Goal: Information Seeking & Learning: Learn about a topic

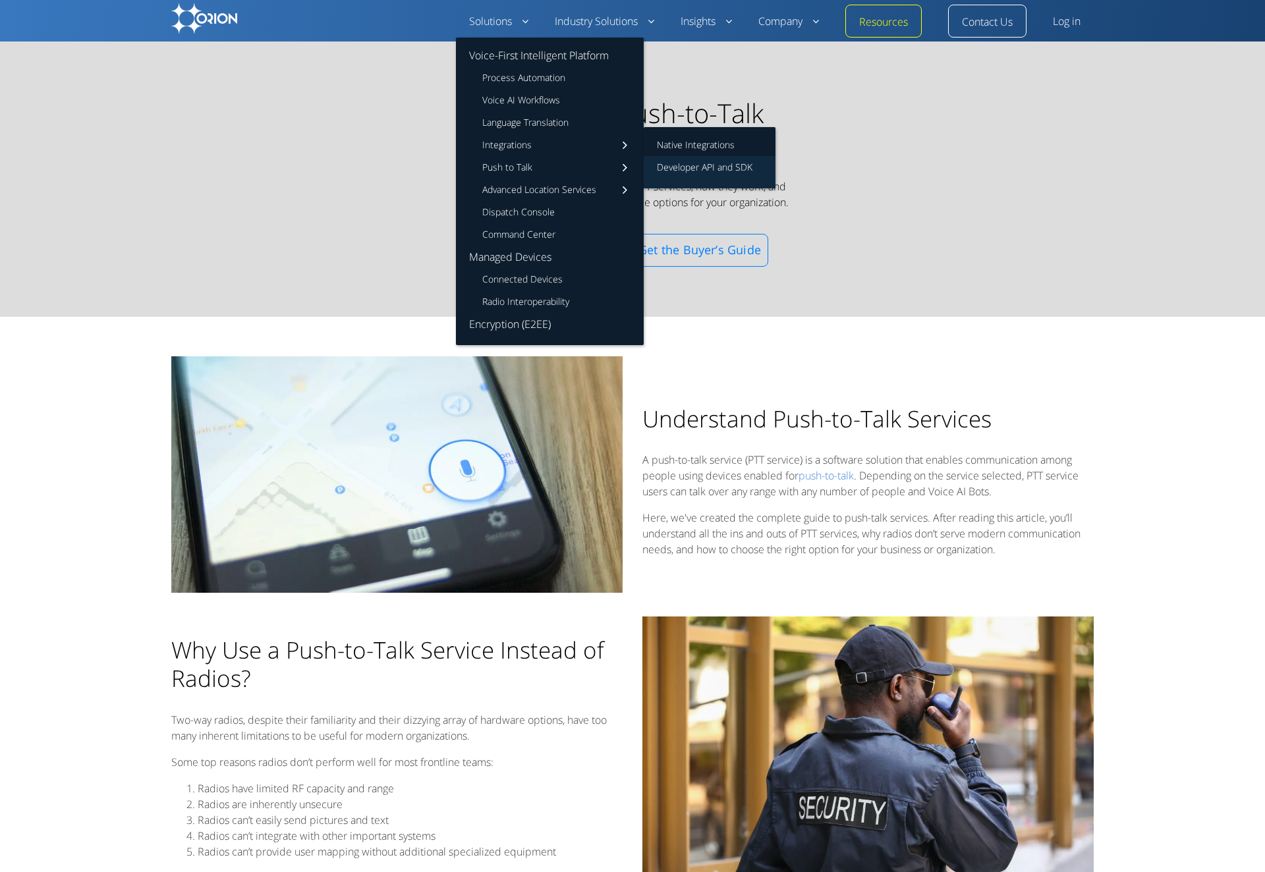
click at [697, 169] on link "Developer API and SDK" at bounding box center [710, 172] width 132 height 32
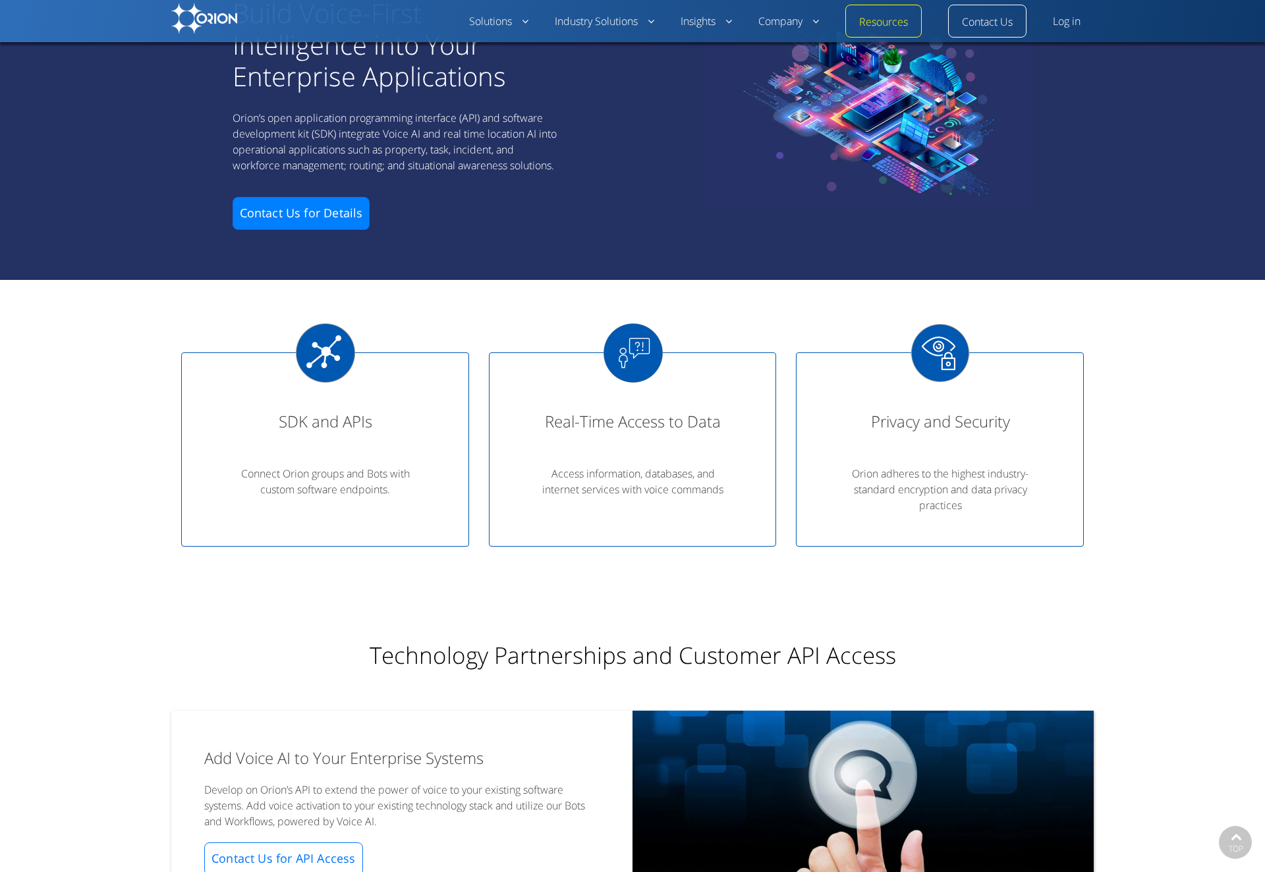
scroll to position [78, 0]
click at [329, 412] on div "SDK and APIs" at bounding box center [325, 433] width 241 height 43
click at [322, 360] on img at bounding box center [325, 352] width 59 height 59
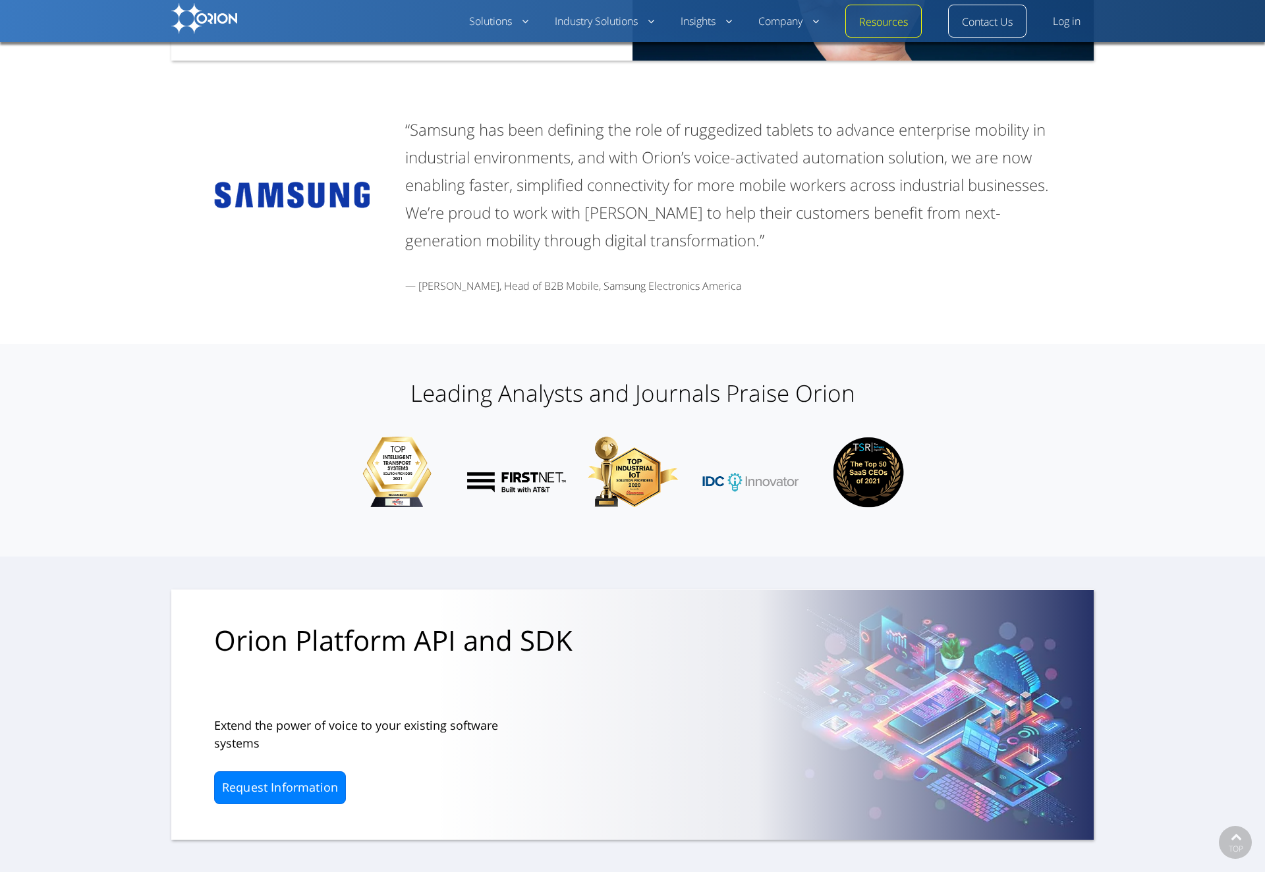
scroll to position [1106, 0]
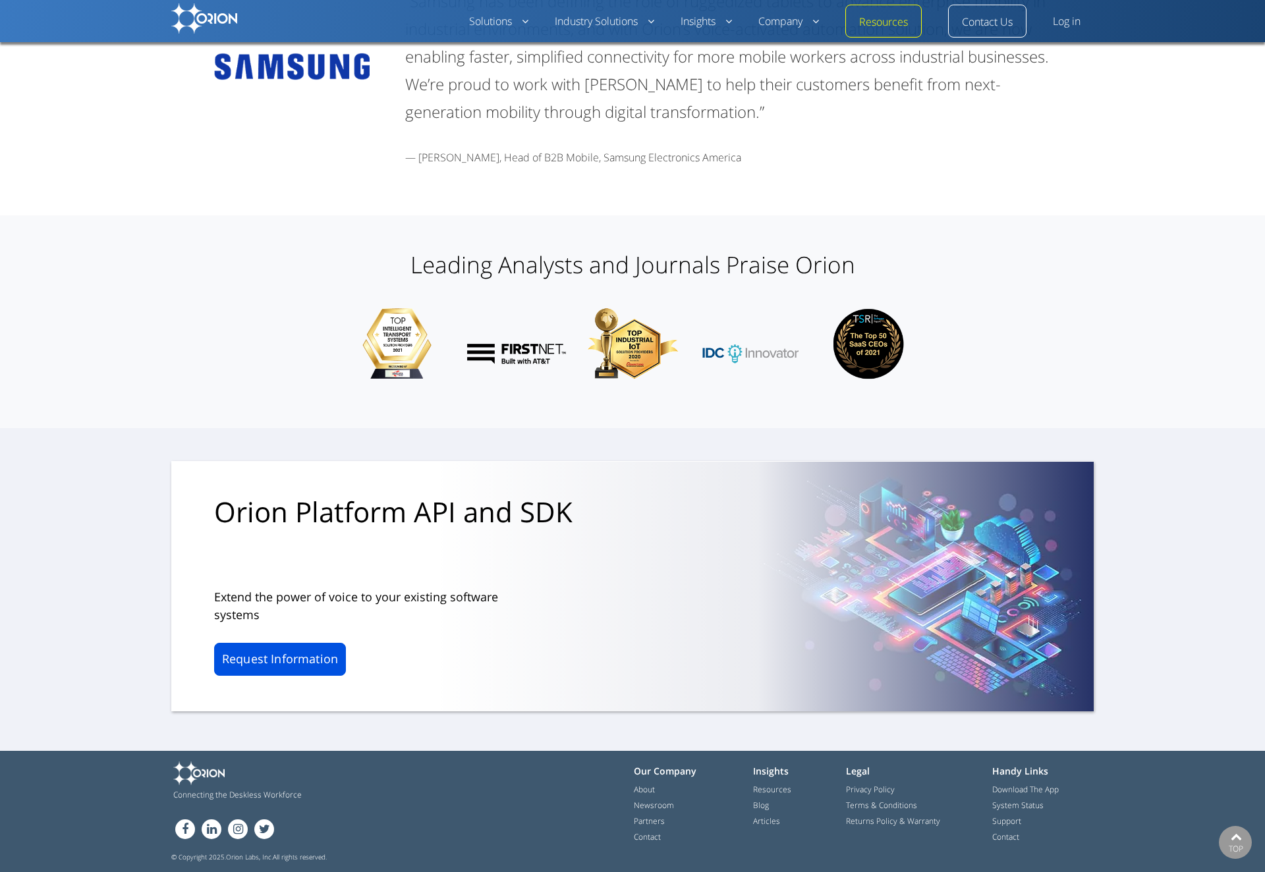
click at [287, 663] on link "Request Information" at bounding box center [280, 659] width 132 height 33
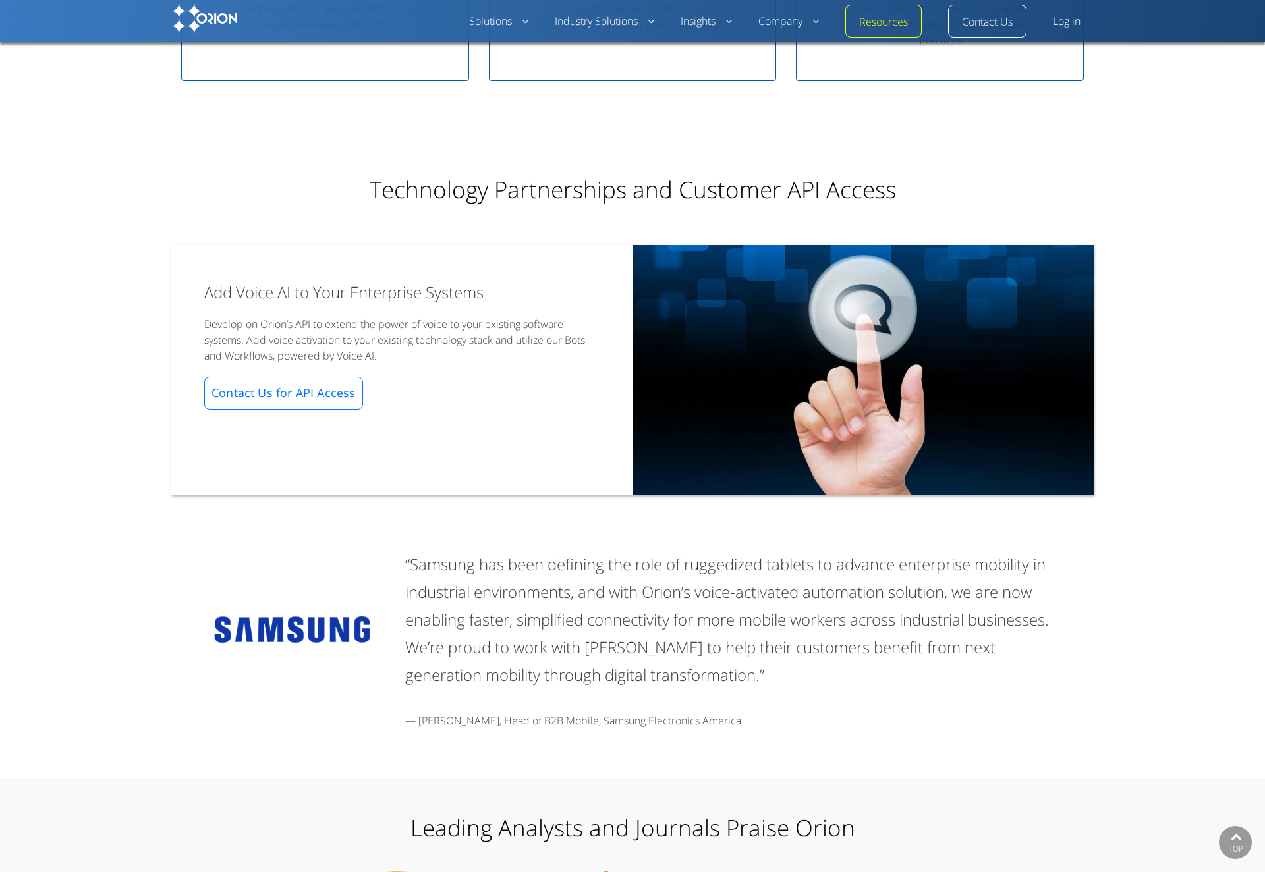
scroll to position [551, 0]
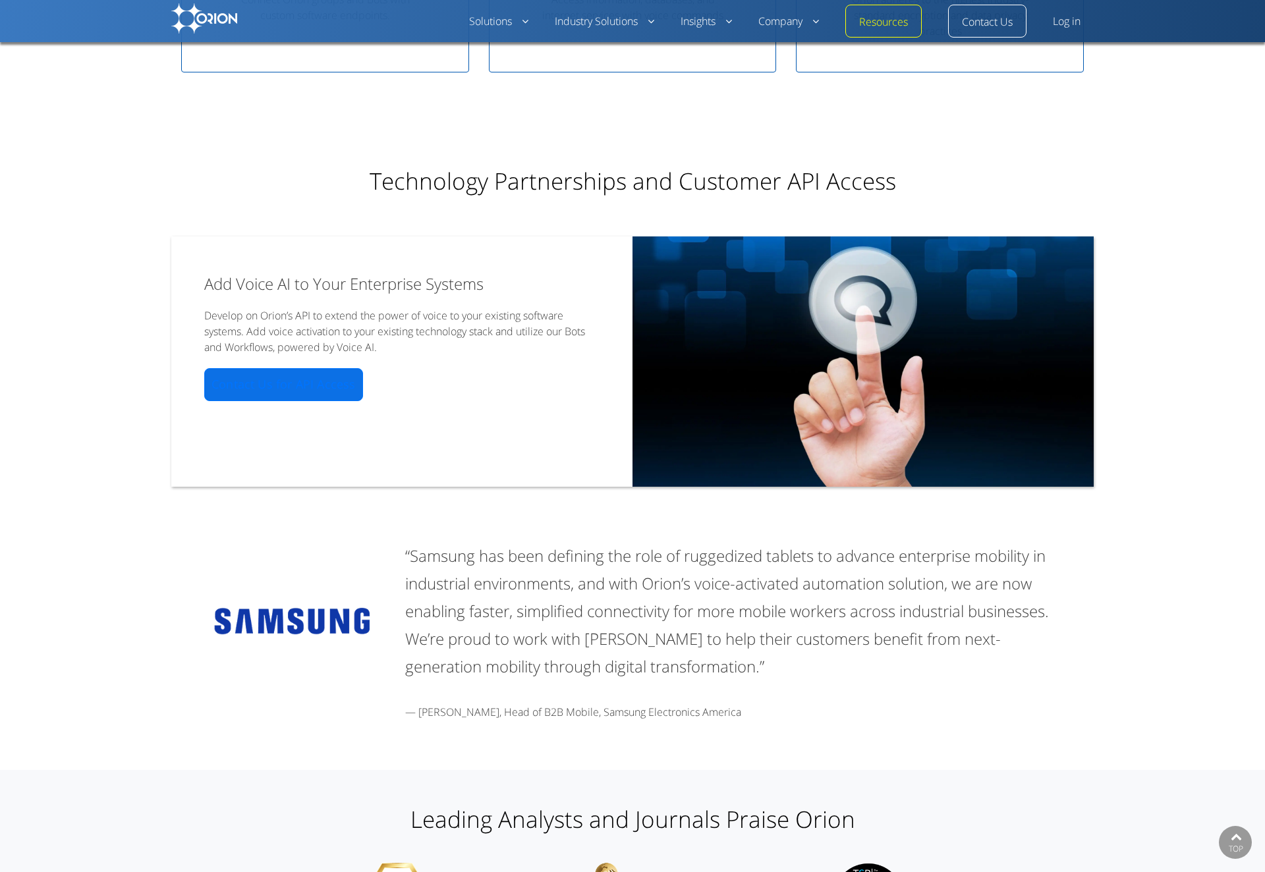
click at [287, 393] on link "Contact Us for API Access" at bounding box center [283, 384] width 159 height 33
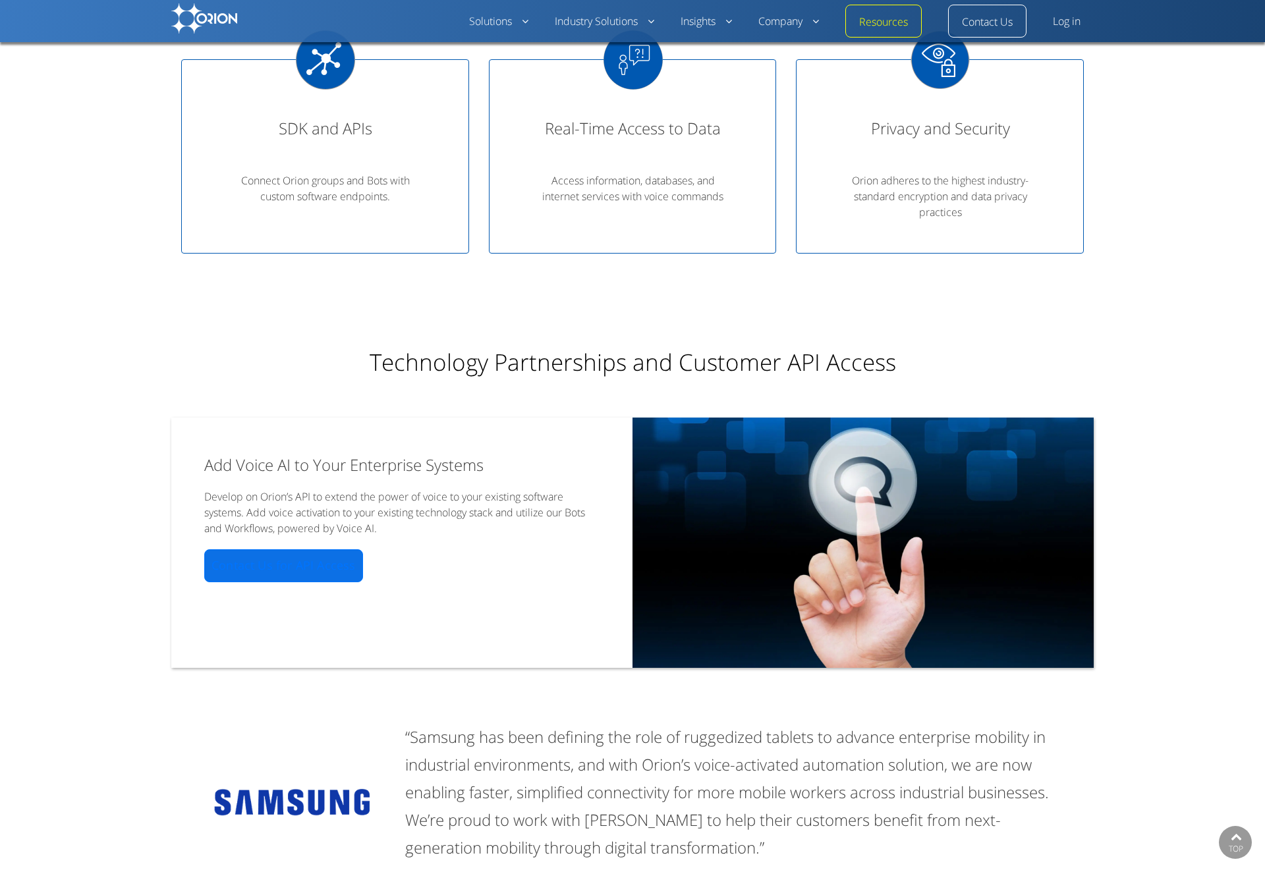
scroll to position [0, 0]
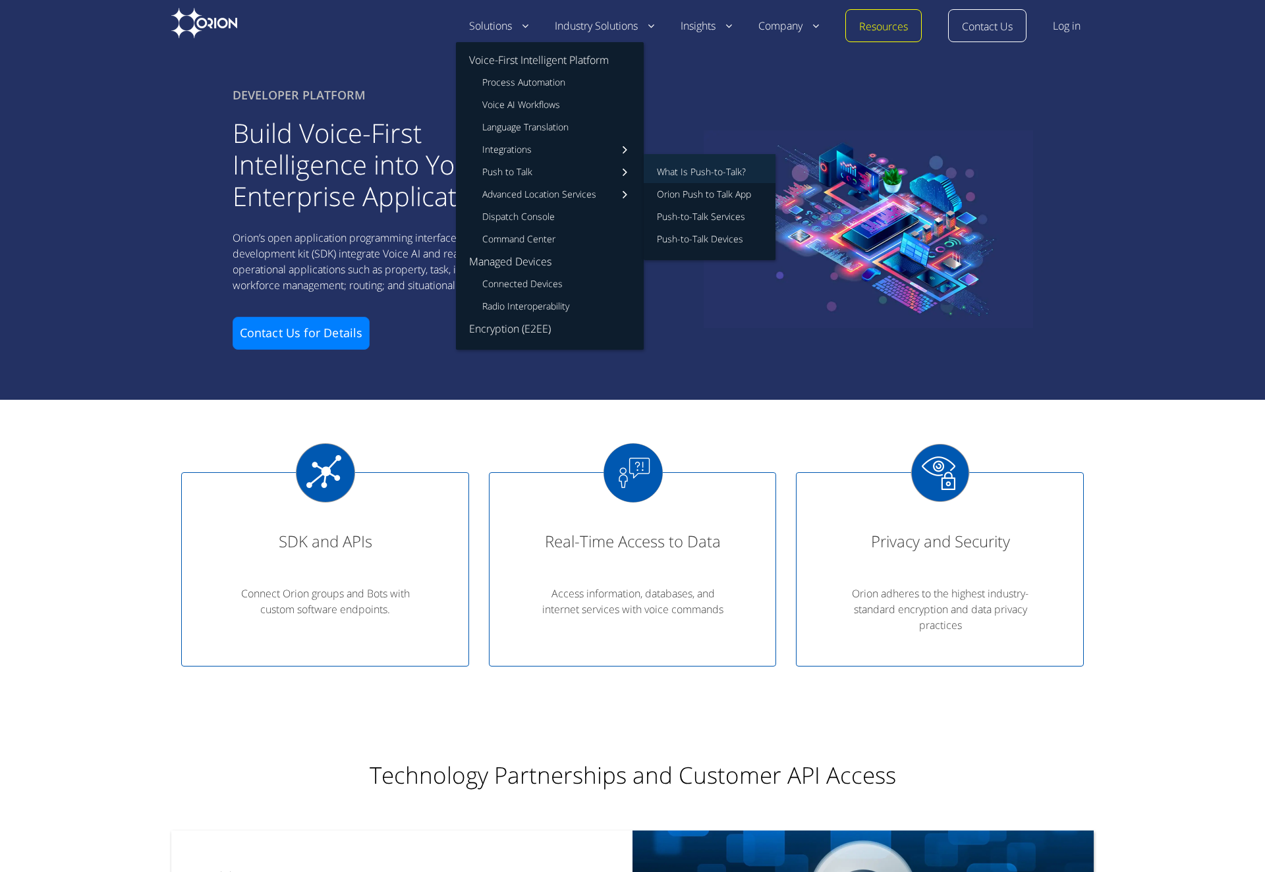
click at [706, 169] on link "What Is Push-to-Talk?" at bounding box center [710, 168] width 132 height 29
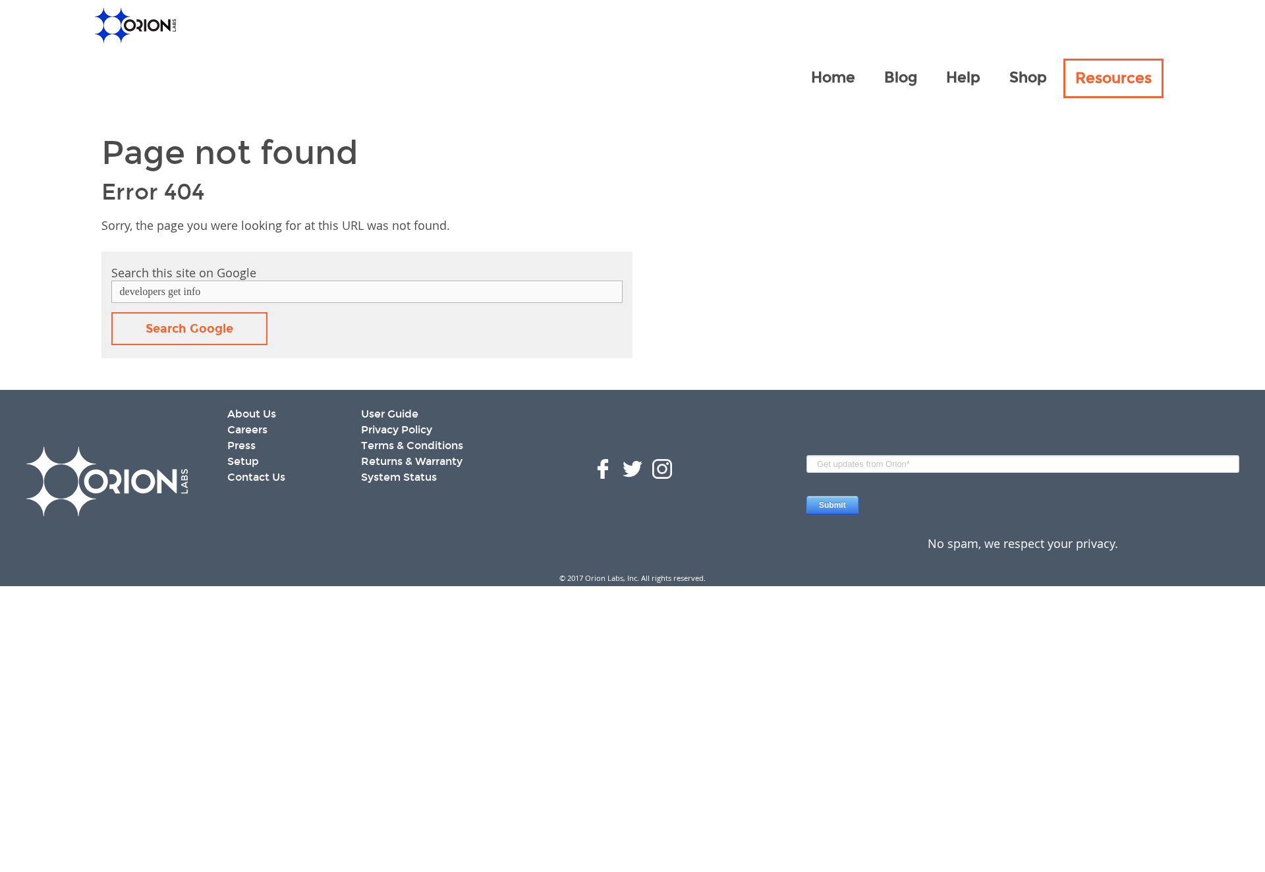
click at [219, 294] on input "developers get info" at bounding box center [366, 292] width 511 height 22
drag, startPoint x: 259, startPoint y: 294, endPoint x: 72, endPoint y: 294, distance: 186.4
click at [111, 294] on input "developers get info" at bounding box center [366, 292] width 511 height 22
click at [158, 321] on link "Search Google" at bounding box center [189, 328] width 156 height 33
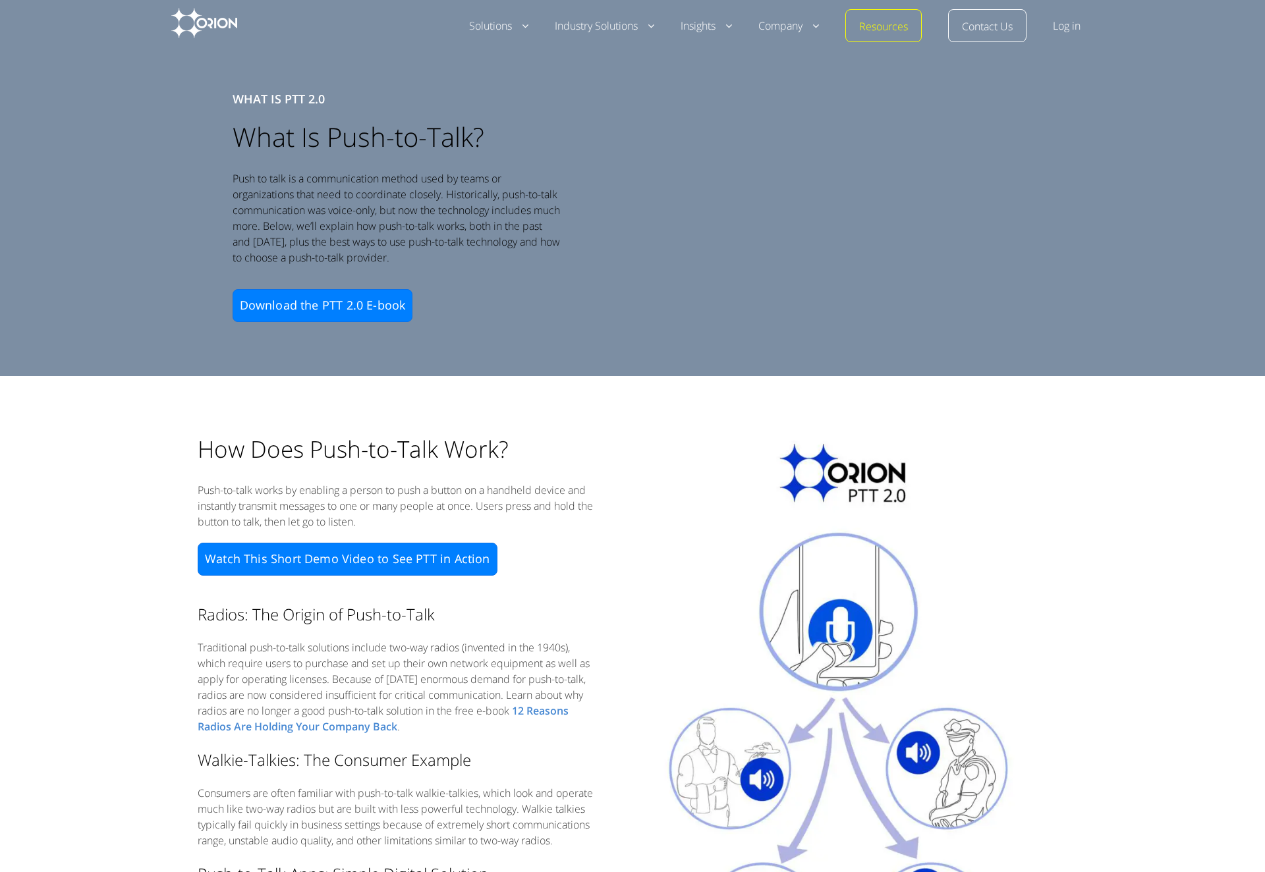
click at [196, 26] on img at bounding box center [204, 23] width 66 height 30
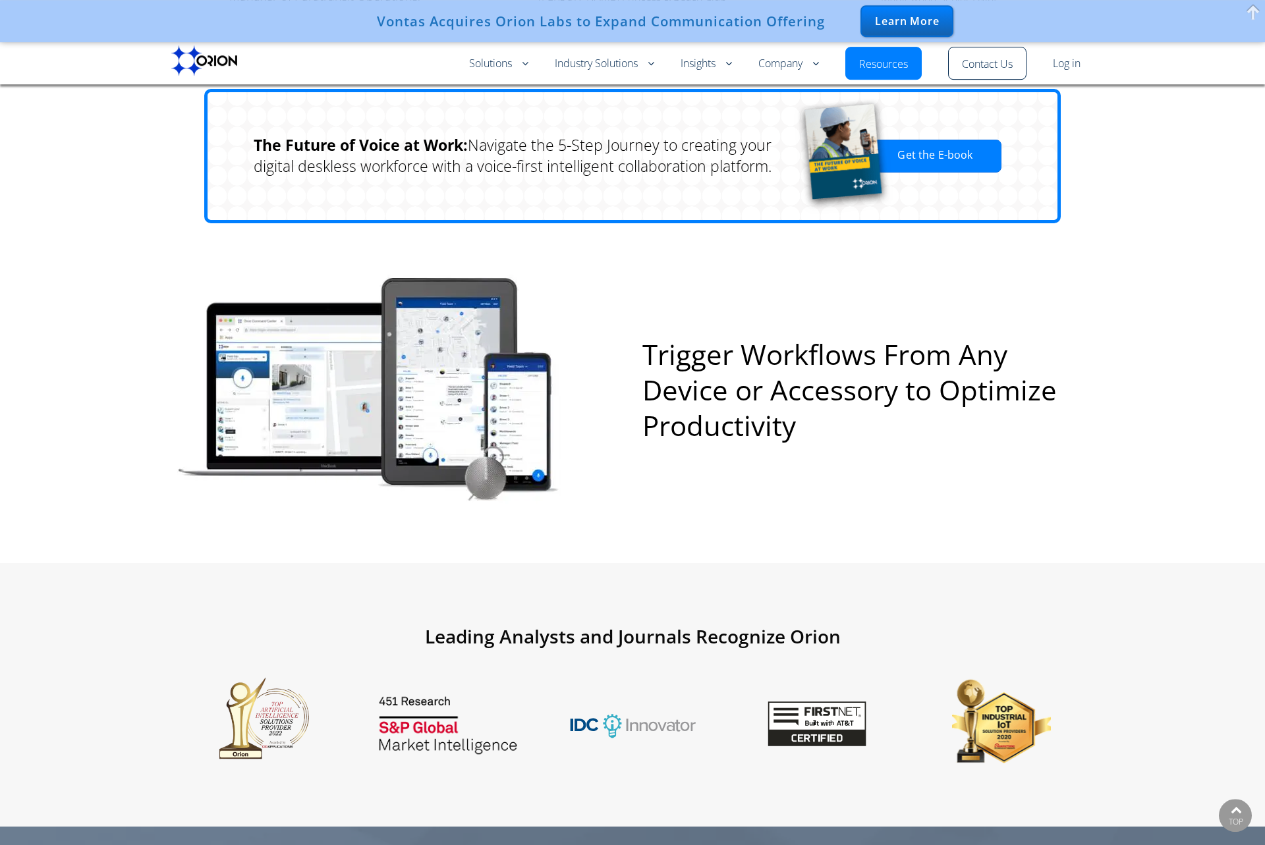
scroll to position [2936, 0]
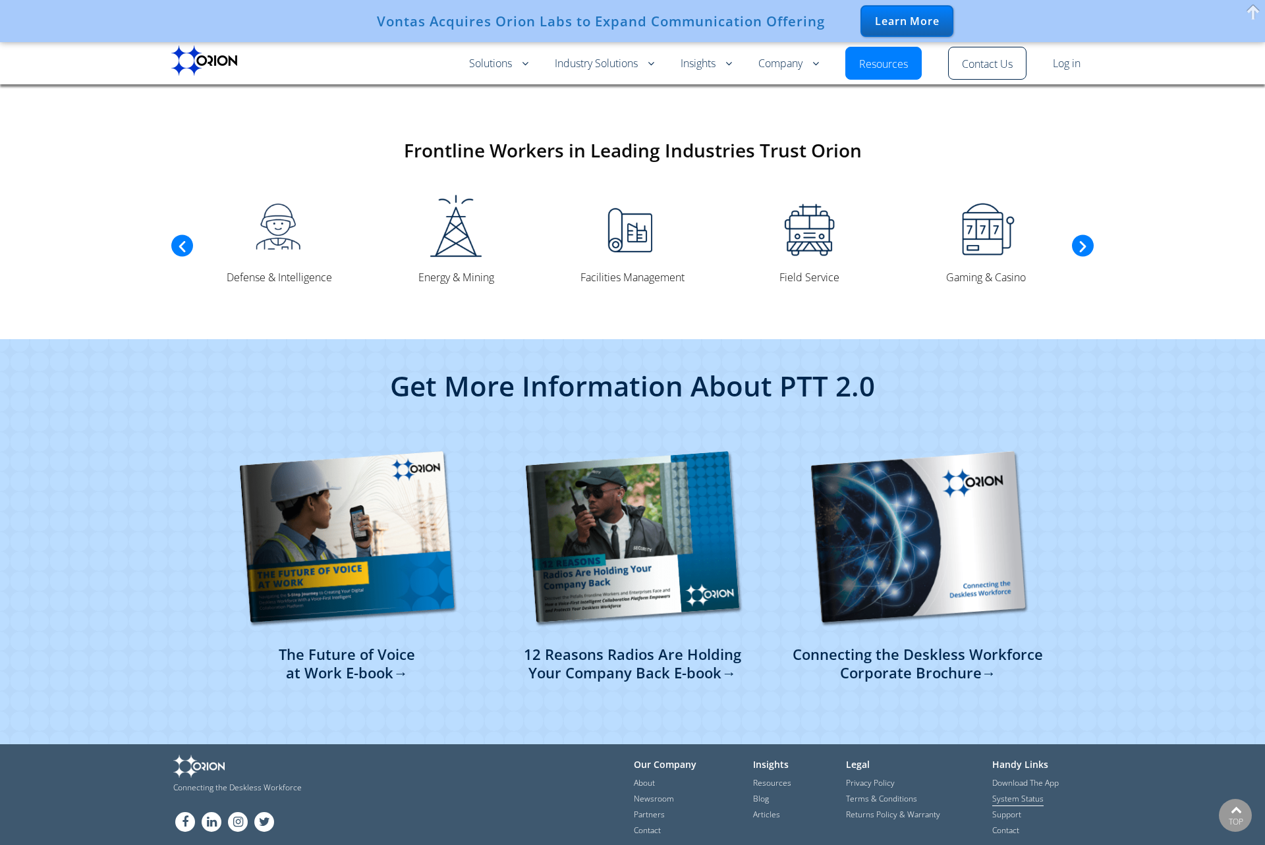
click at [1021, 793] on link "System Status" at bounding box center [1017, 799] width 51 height 13
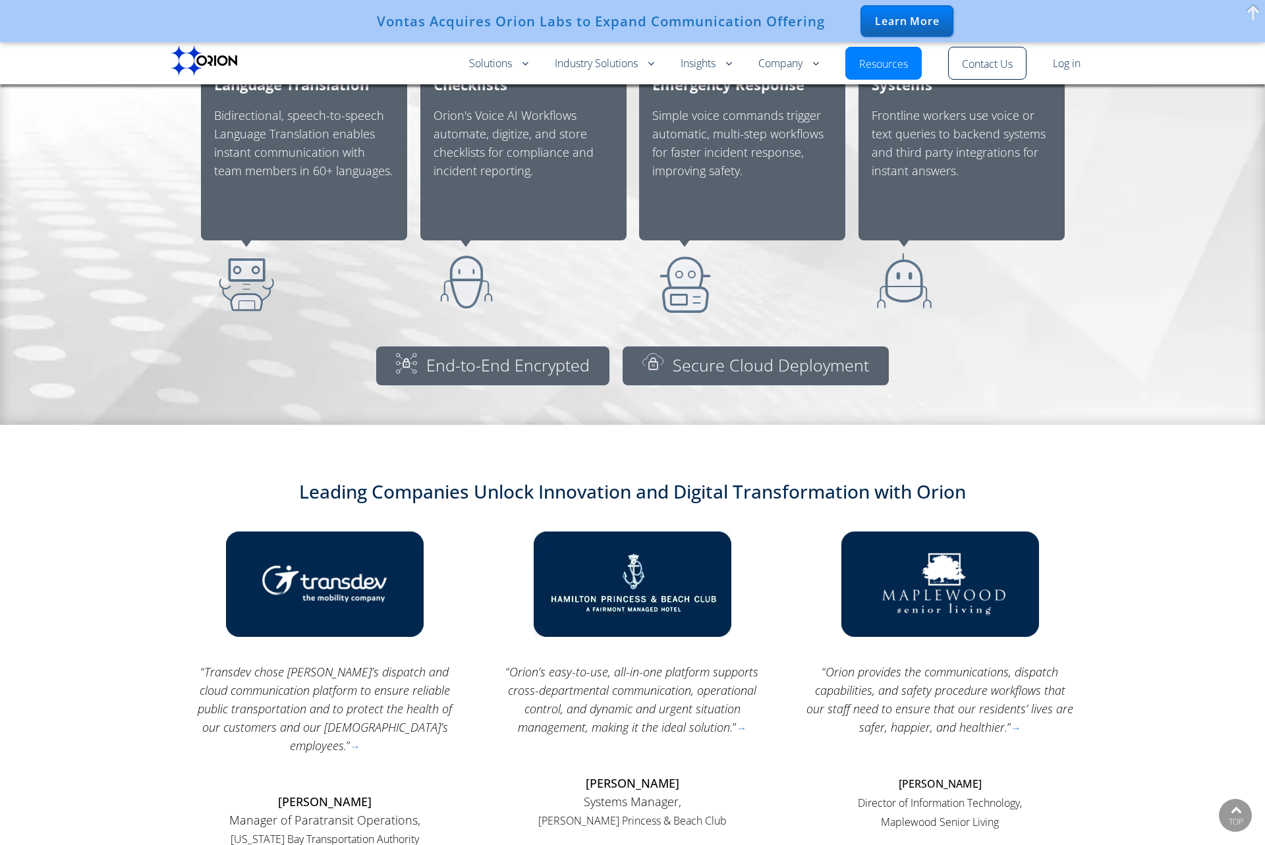
scroll to position [0, 0]
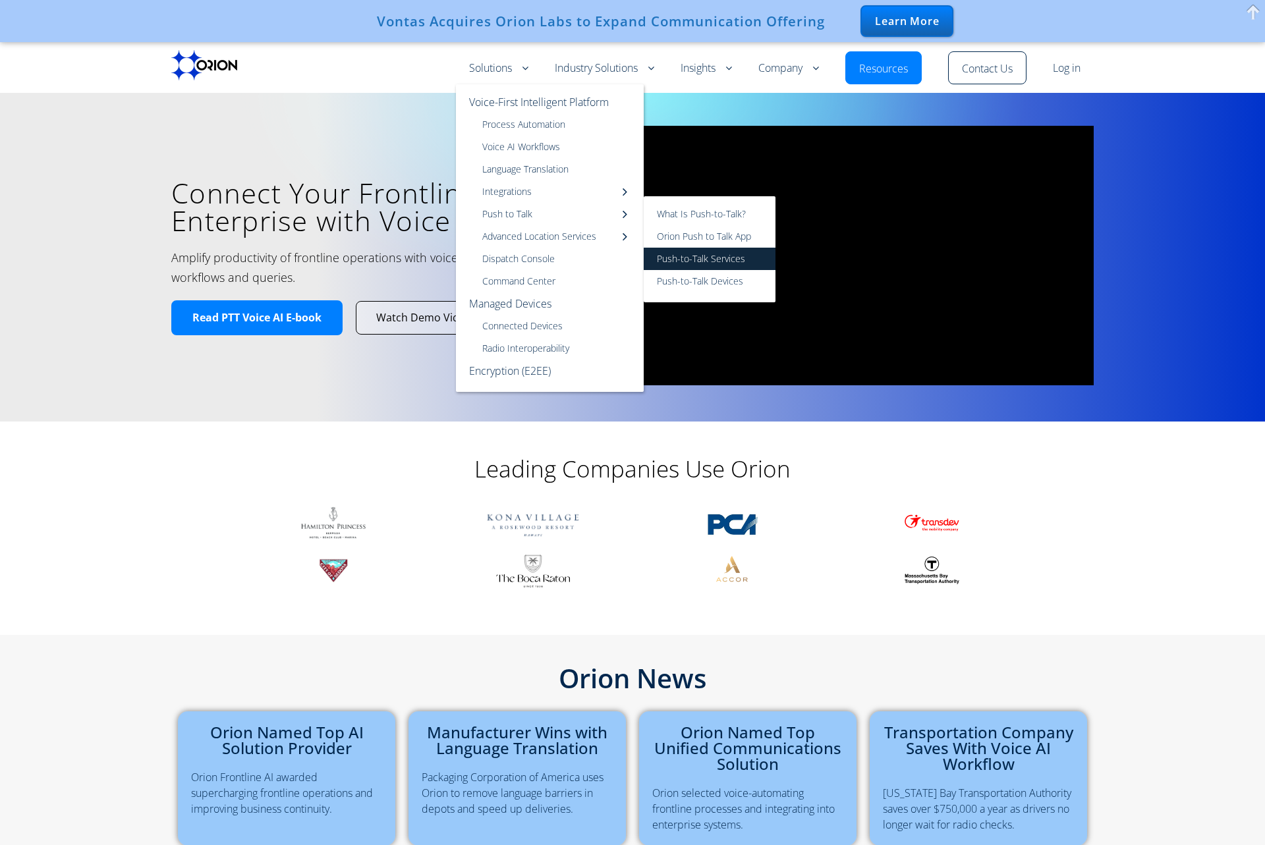
click at [678, 264] on link "Push-to-Talk Services" at bounding box center [710, 259] width 132 height 22
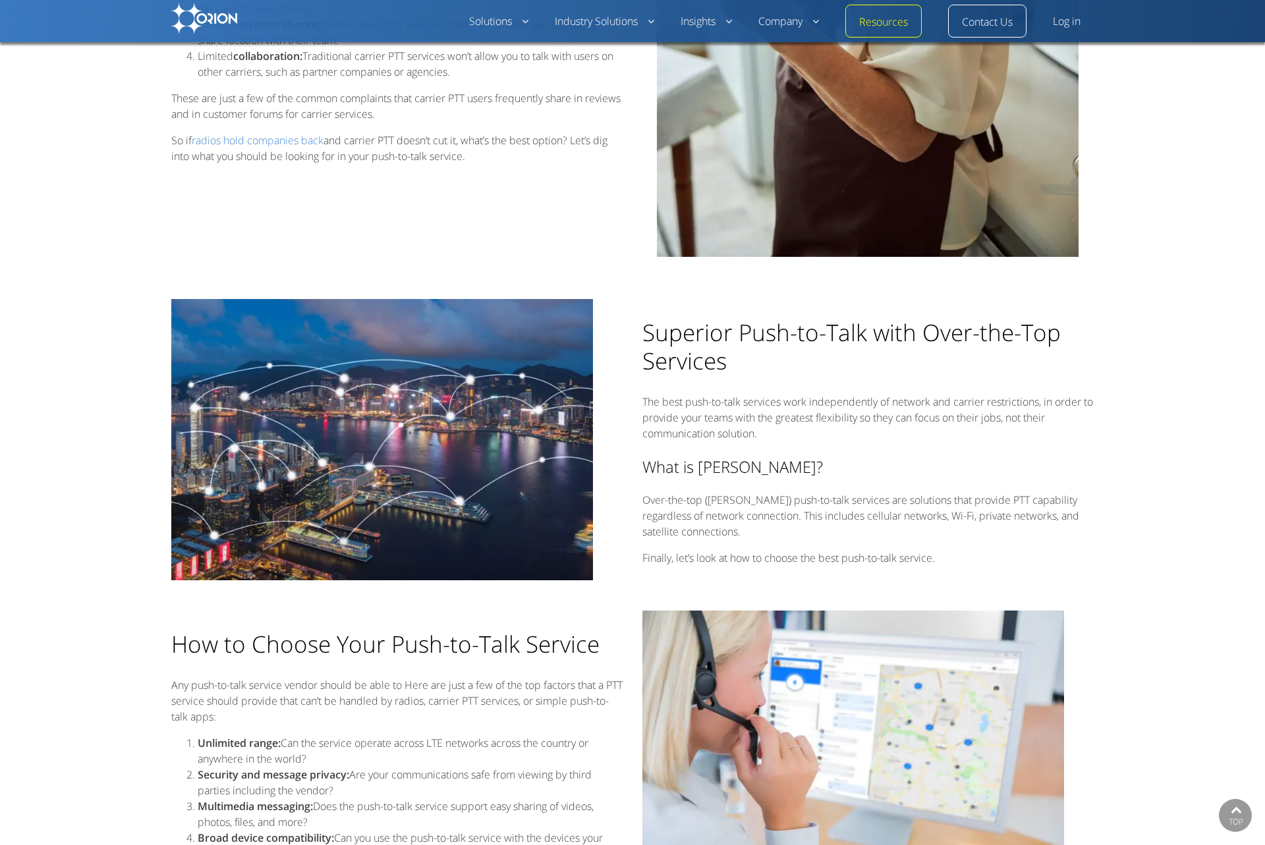
scroll to position [1228, 0]
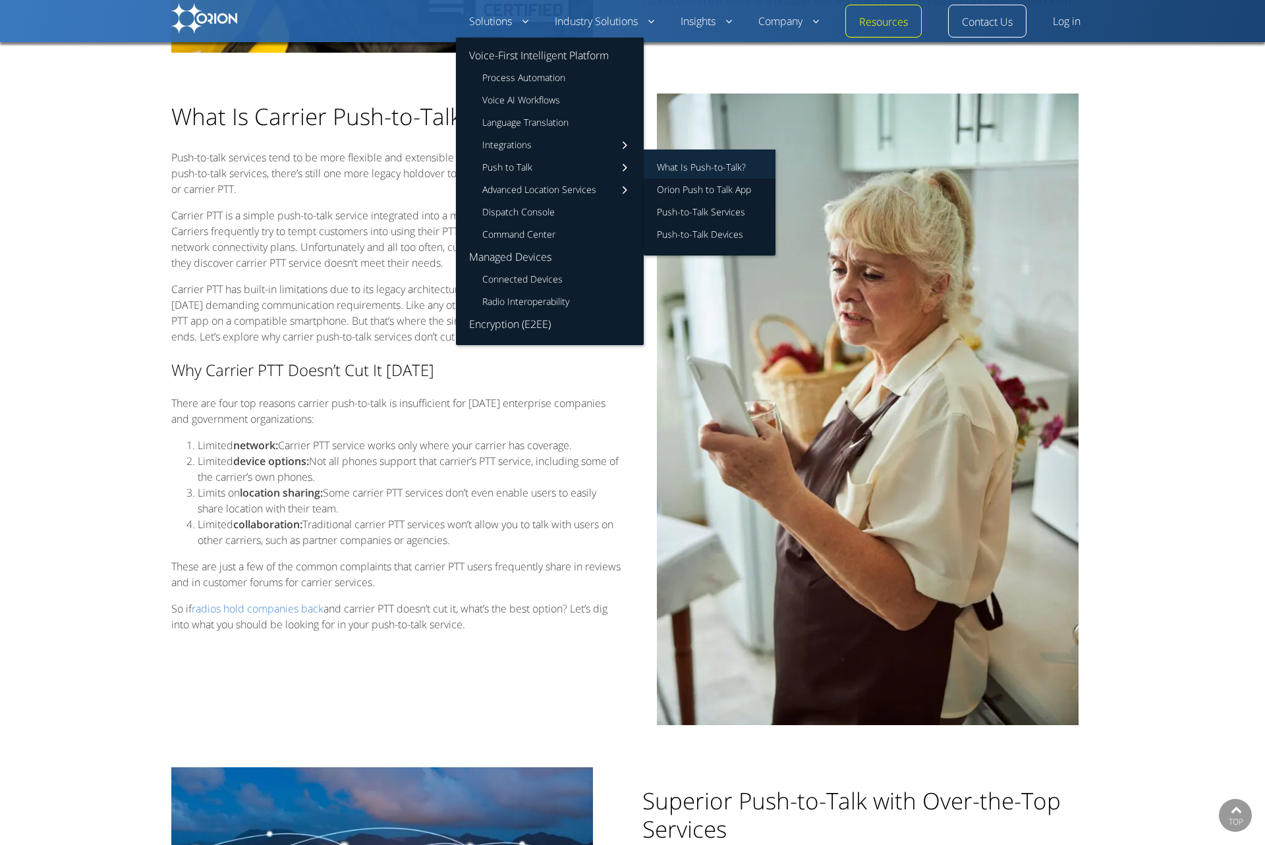
click at [675, 167] on link "What Is Push-to-Talk?" at bounding box center [710, 164] width 132 height 29
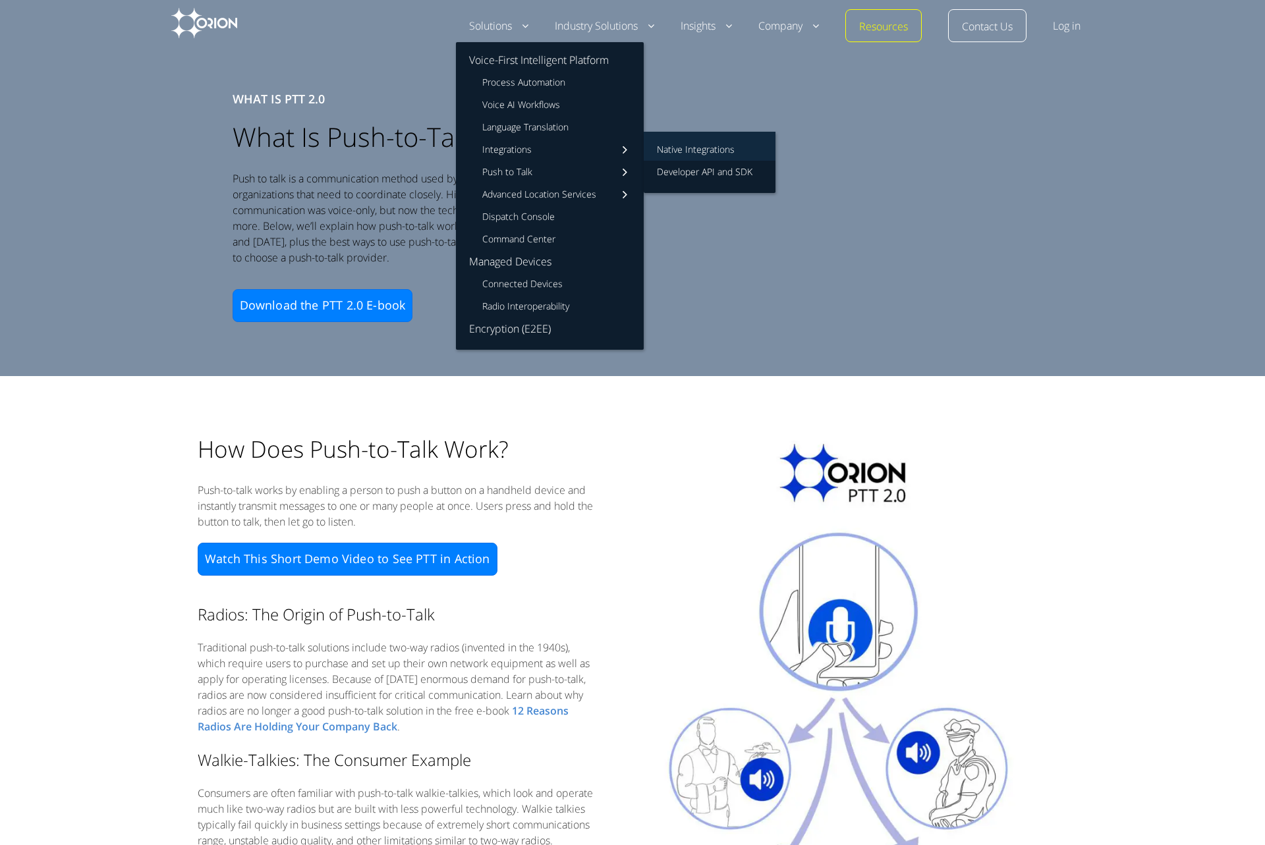
click at [670, 146] on link "Native Integrations" at bounding box center [710, 146] width 132 height 29
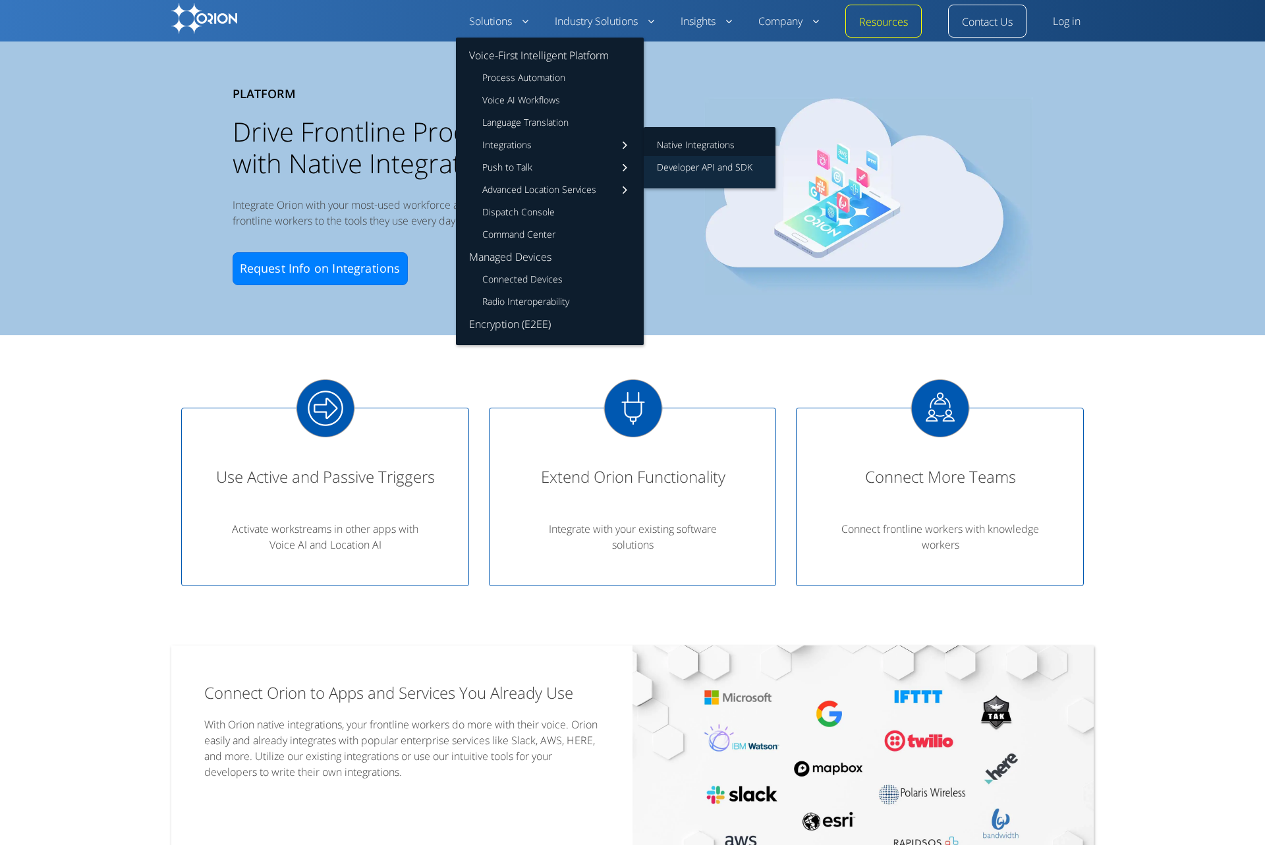
click at [696, 166] on link "Developer API and SDK" at bounding box center [710, 172] width 132 height 32
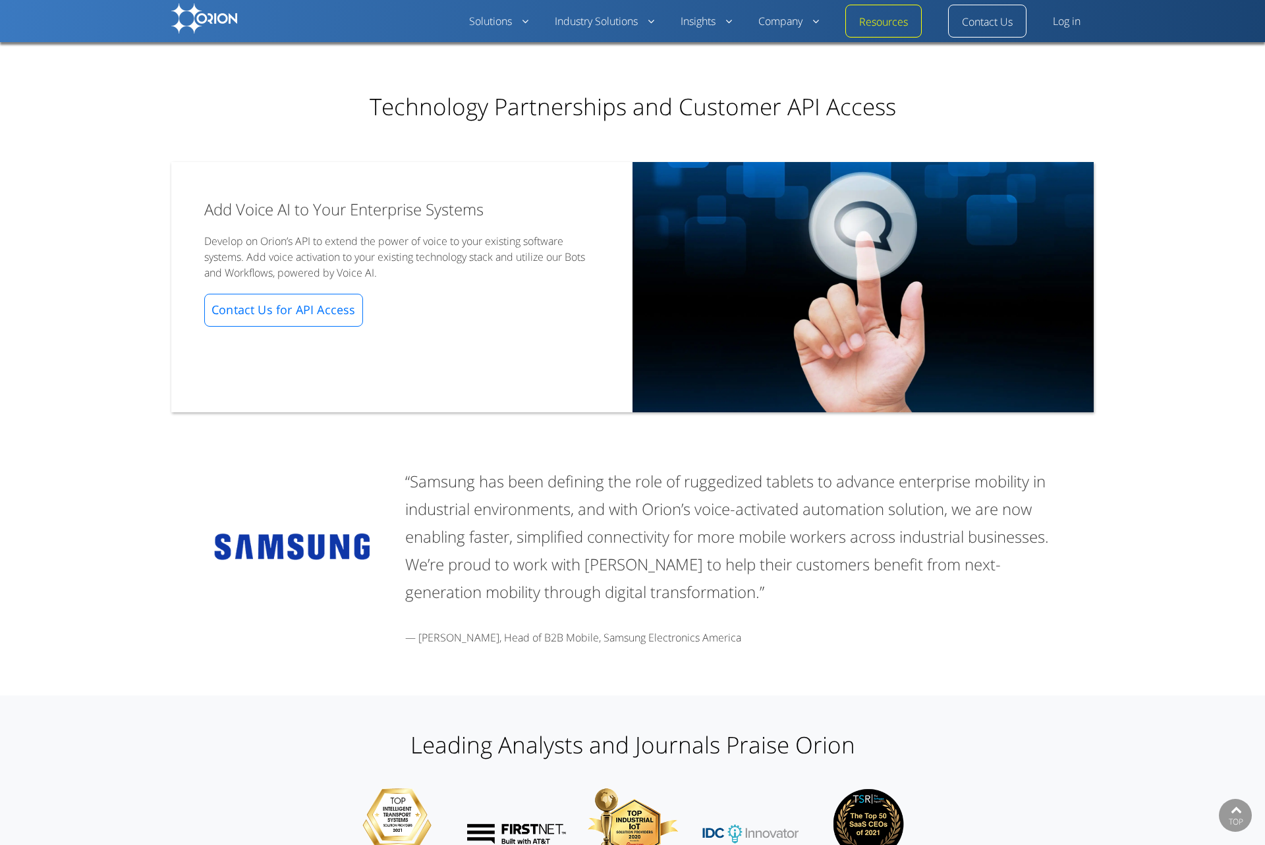
scroll to position [104, 0]
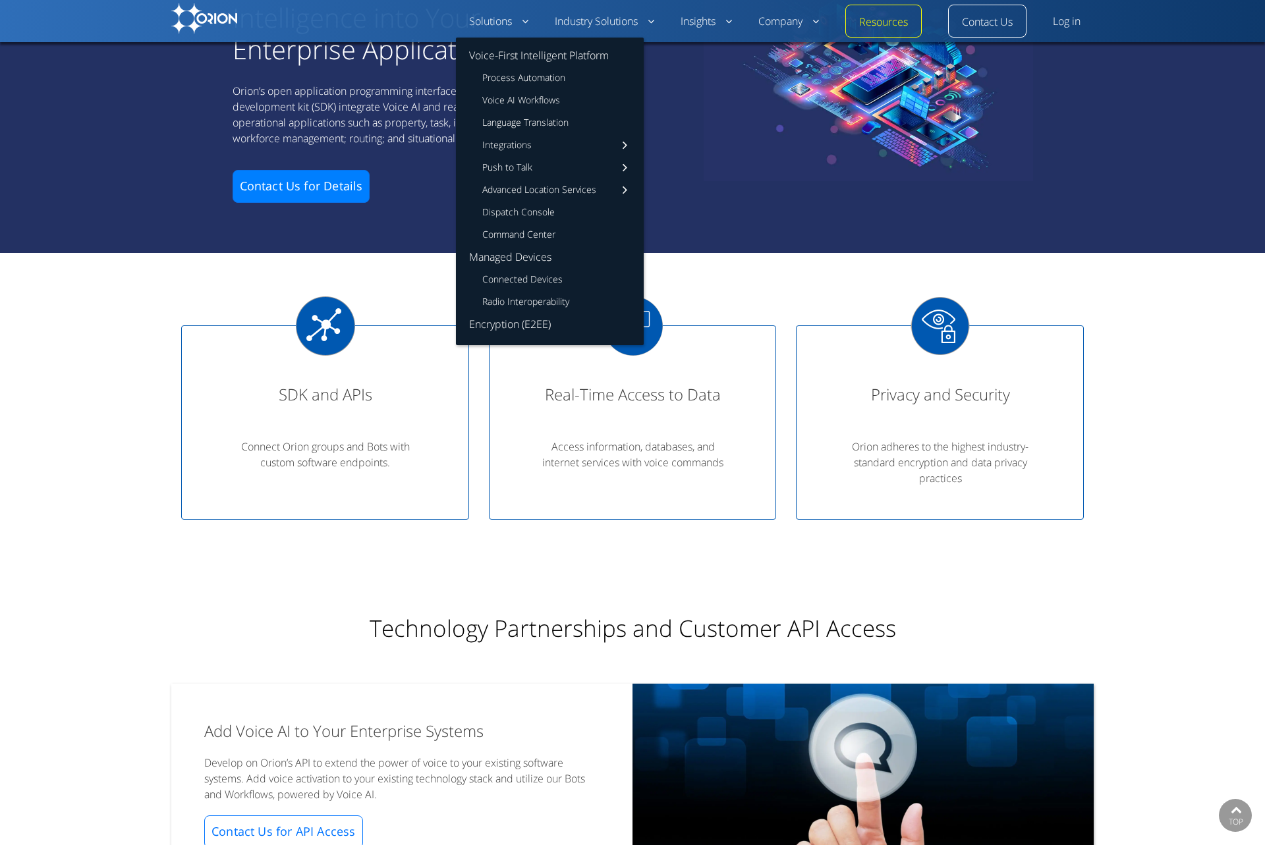
click at [485, 24] on link "Solutions" at bounding box center [498, 22] width 59 height 16
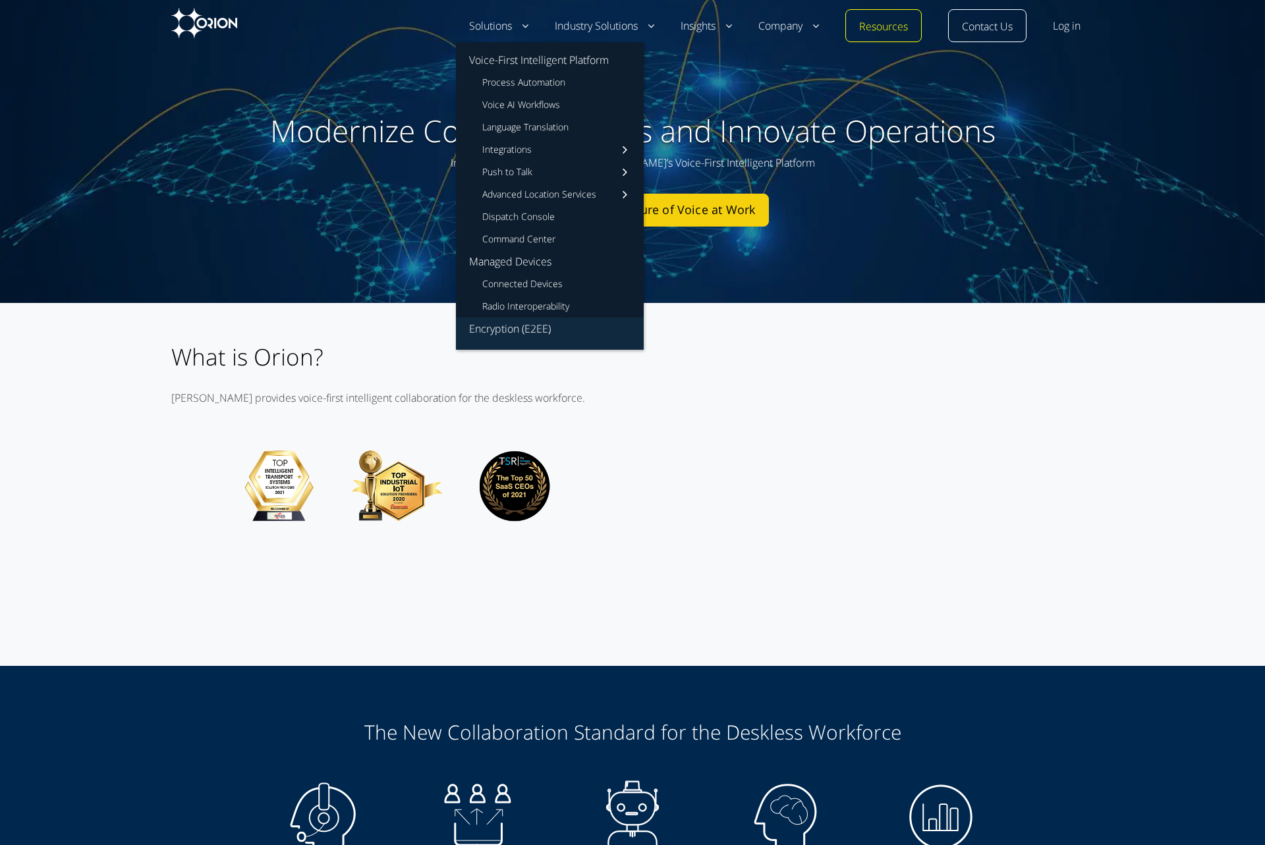
click at [503, 336] on link "Encryption (E2EE)" at bounding box center [550, 333] width 188 height 32
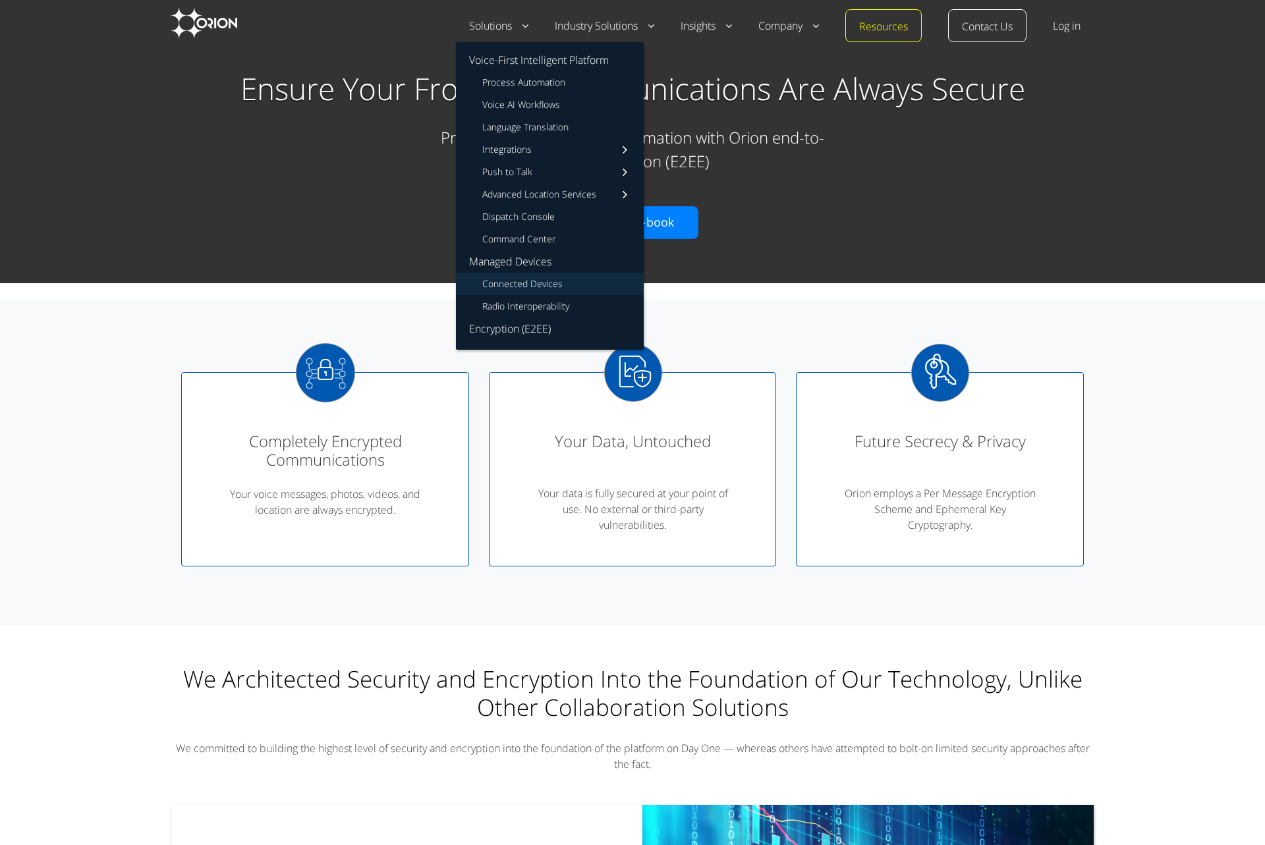
click at [523, 287] on link "Connected Devices" at bounding box center [550, 284] width 188 height 22
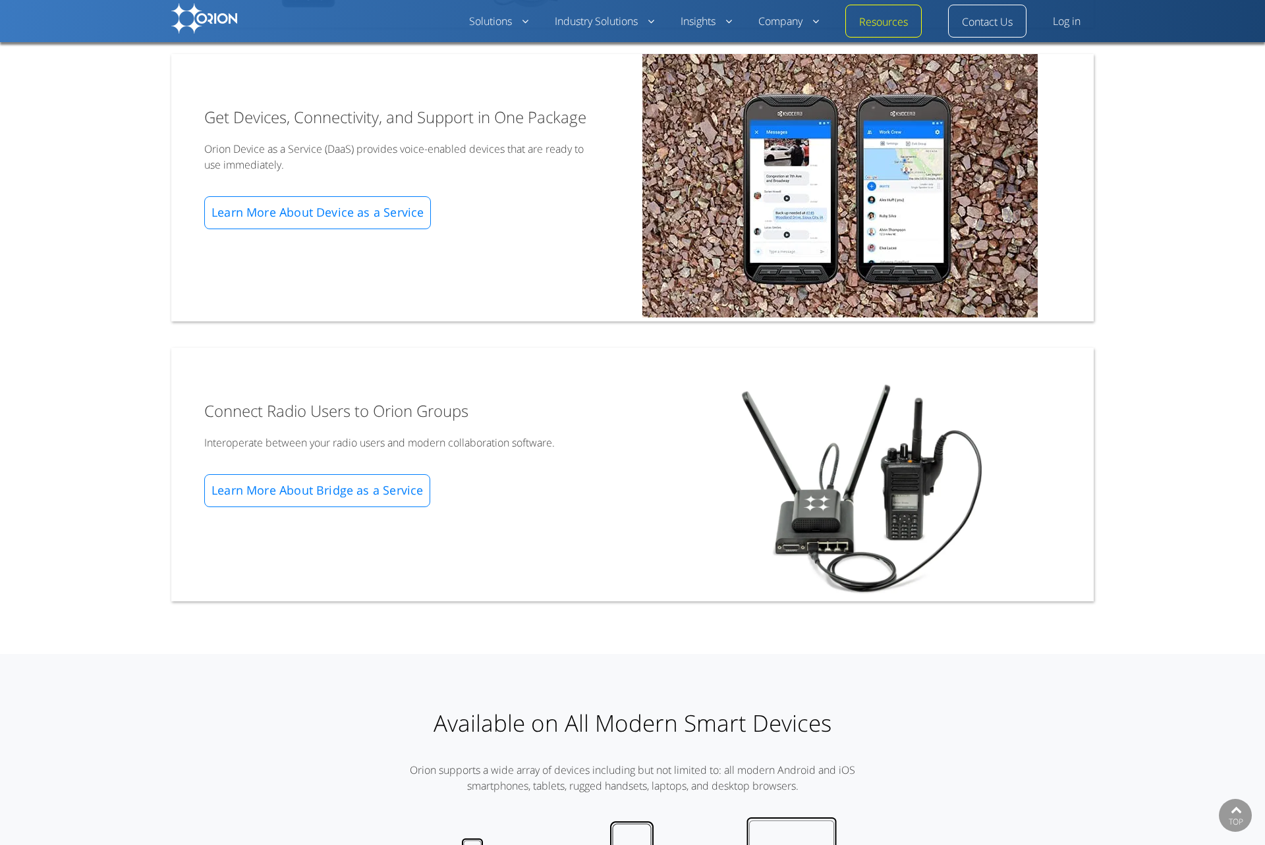
scroll to position [829, 0]
